Goal: Information Seeking & Learning: Learn about a topic

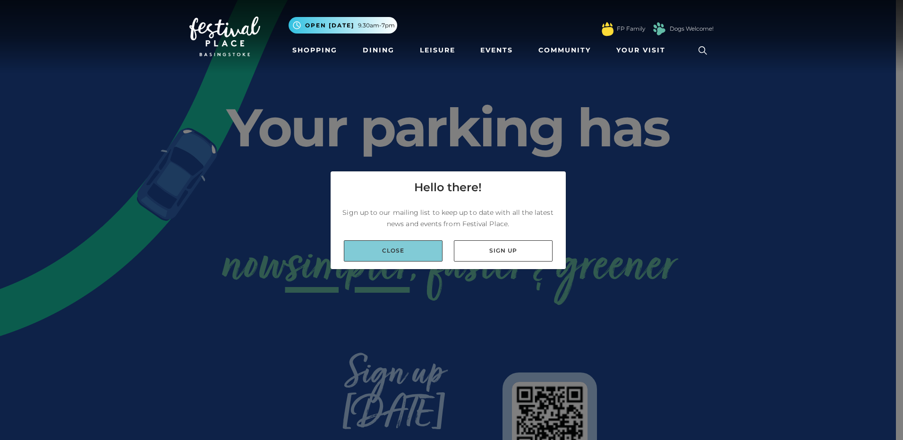
click at [394, 252] on link "Close" at bounding box center [393, 250] width 99 height 21
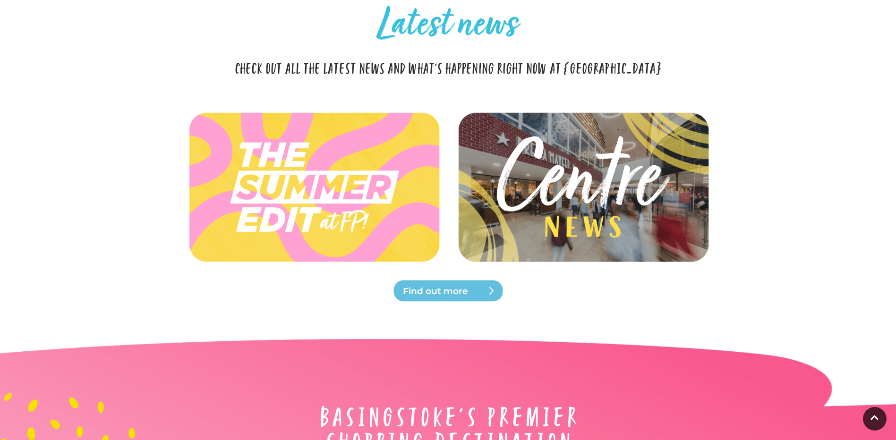
scroll to position [2126, 0]
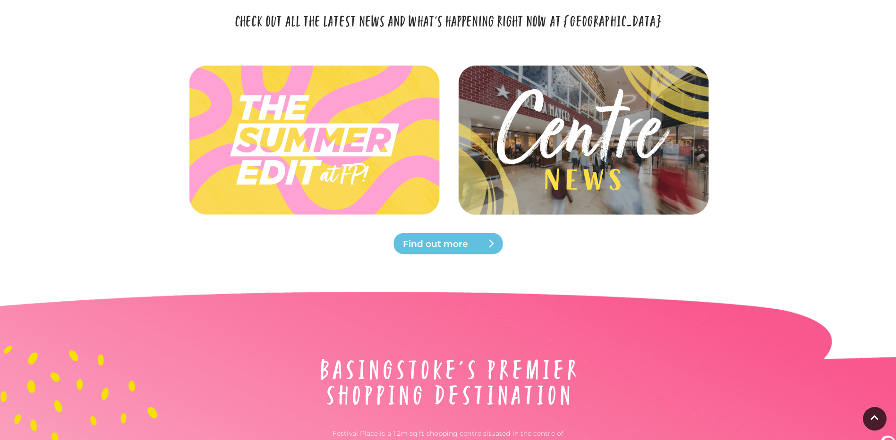
click at [440, 238] on span "Find out more" at bounding box center [459, 244] width 113 height 13
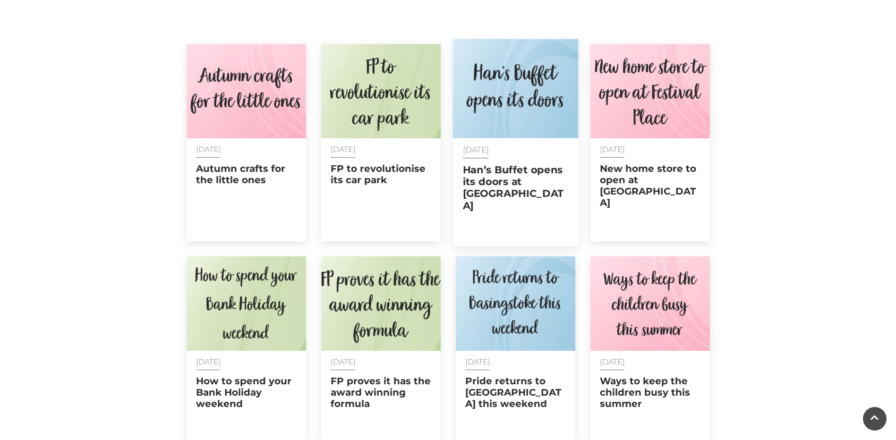
scroll to position [425, 0]
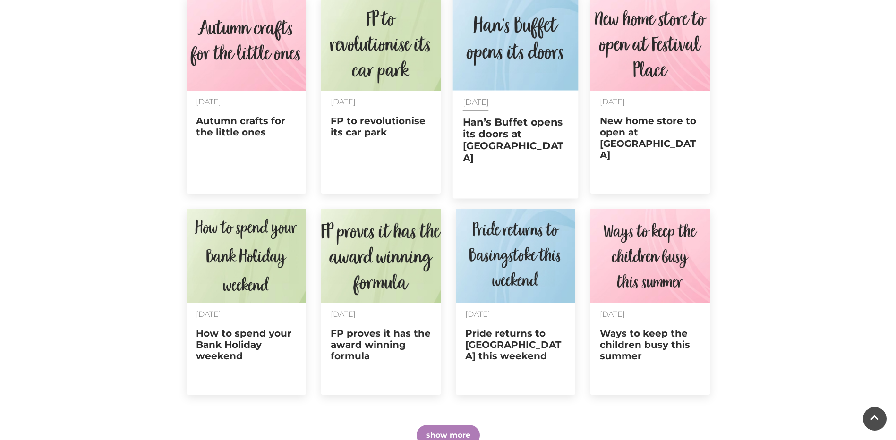
click at [489, 126] on h2 "Han’s Buffet opens its doors at [GEOGRAPHIC_DATA]" at bounding box center [516, 140] width 106 height 48
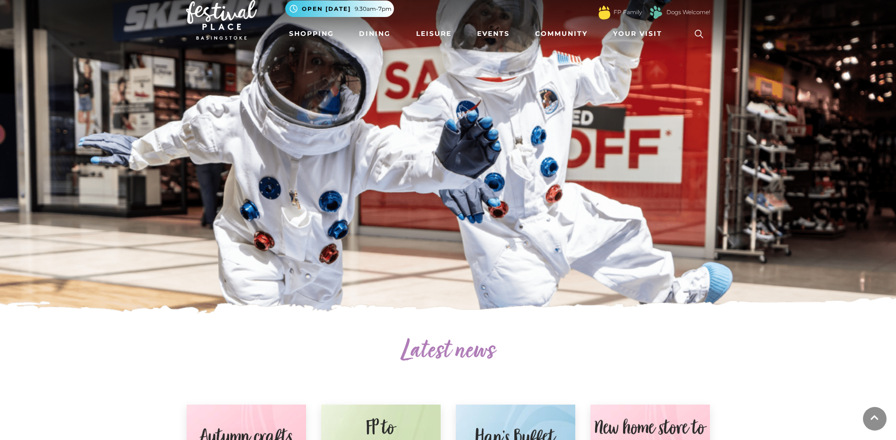
scroll to position [0, 0]
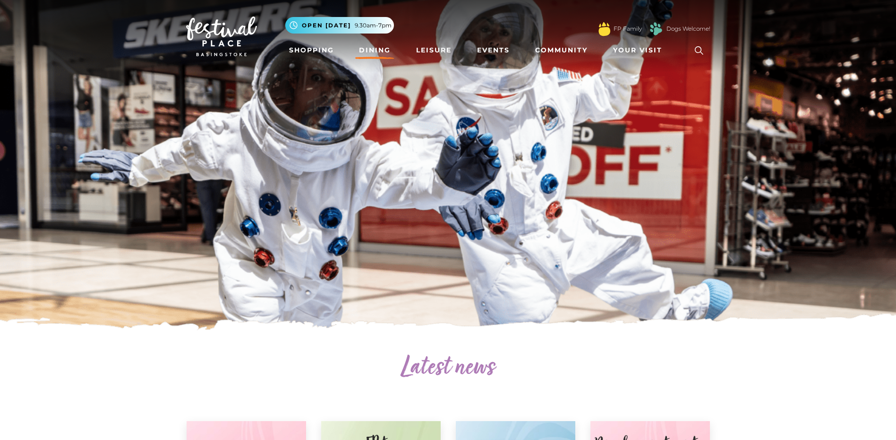
drag, startPoint x: 379, startPoint y: 49, endPoint x: 375, endPoint y: 52, distance: 5.7
click at [379, 49] on link "Dining" at bounding box center [374, 50] width 39 height 17
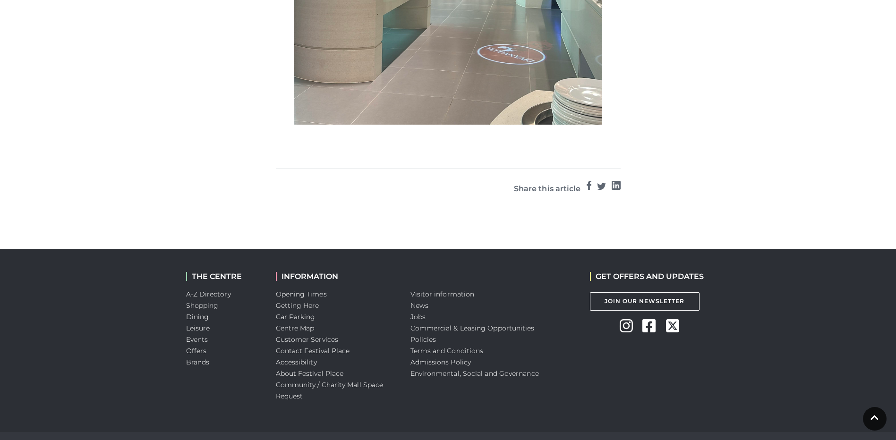
scroll to position [789, 0]
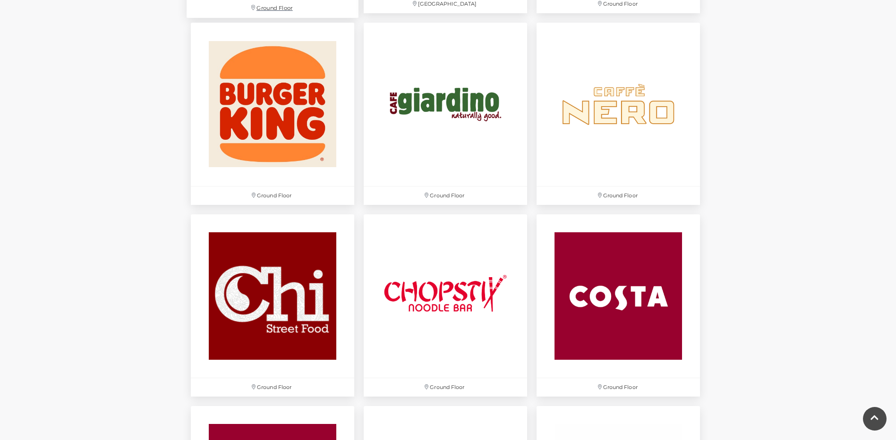
scroll to position [992, 0]
